Goal: Find specific page/section

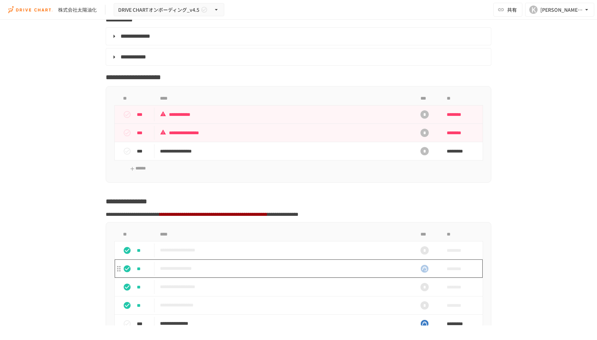
scroll to position [1348, 0]
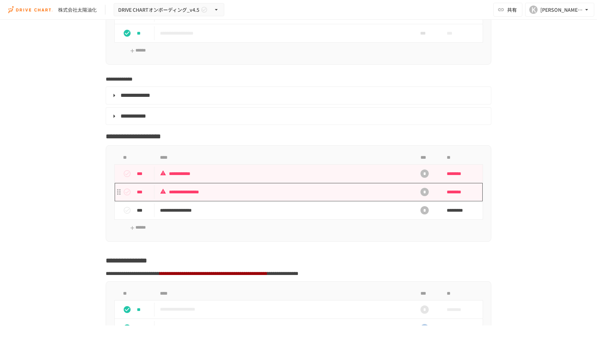
click at [325, 192] on p "**********" at bounding box center [284, 192] width 248 height 9
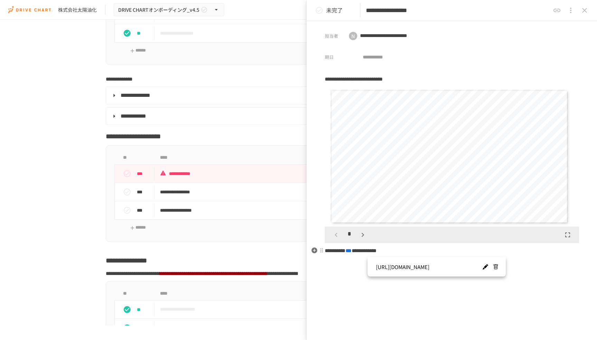
click at [352, 250] on span "***" at bounding box center [349, 250] width 6 height 5
click at [362, 237] on icon "button" at bounding box center [363, 234] width 8 height 8
click at [337, 238] on icon "button" at bounding box center [336, 234] width 8 height 8
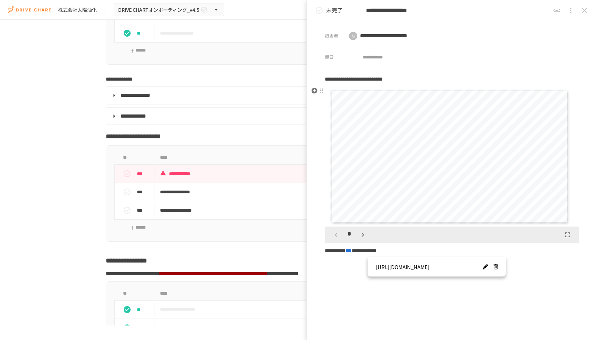
click at [337, 238] on div "*" at bounding box center [349, 235] width 38 height 12
click at [365, 237] on icon "button" at bounding box center [363, 234] width 8 height 8
click at [363, 237] on div "*" at bounding box center [349, 235] width 38 height 12
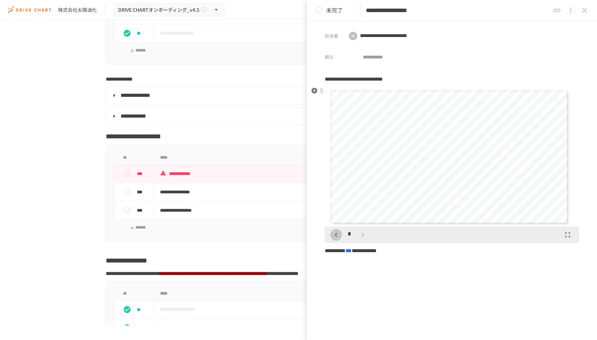
click at [332, 236] on icon "button" at bounding box center [336, 234] width 8 height 8
click at [362, 233] on icon "button" at bounding box center [362, 235] width 2 height 4
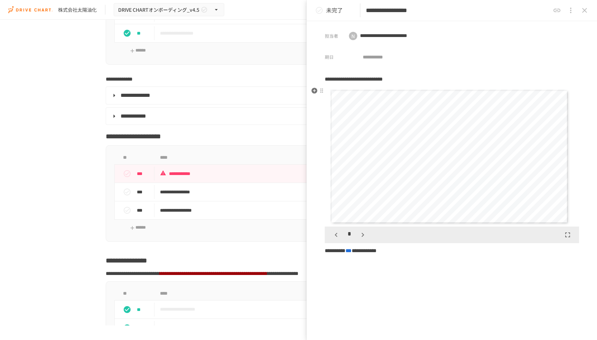
click at [362, 233] on icon "button" at bounding box center [362, 235] width 2 height 4
click at [338, 236] on icon "button" at bounding box center [336, 234] width 8 height 8
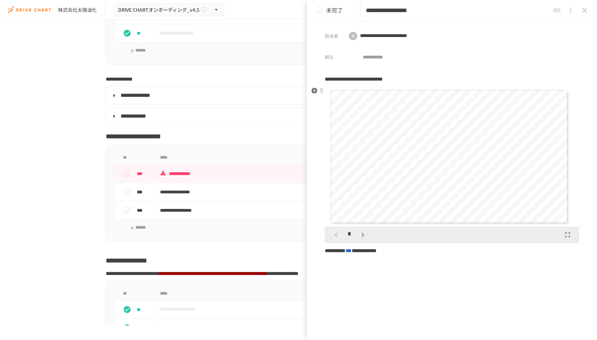
scroll to position [0, 0]
click at [338, 236] on div "*" at bounding box center [349, 235] width 38 height 12
click at [585, 12] on icon "close drawer" at bounding box center [584, 10] width 8 height 8
